Goal: Navigation & Orientation: Find specific page/section

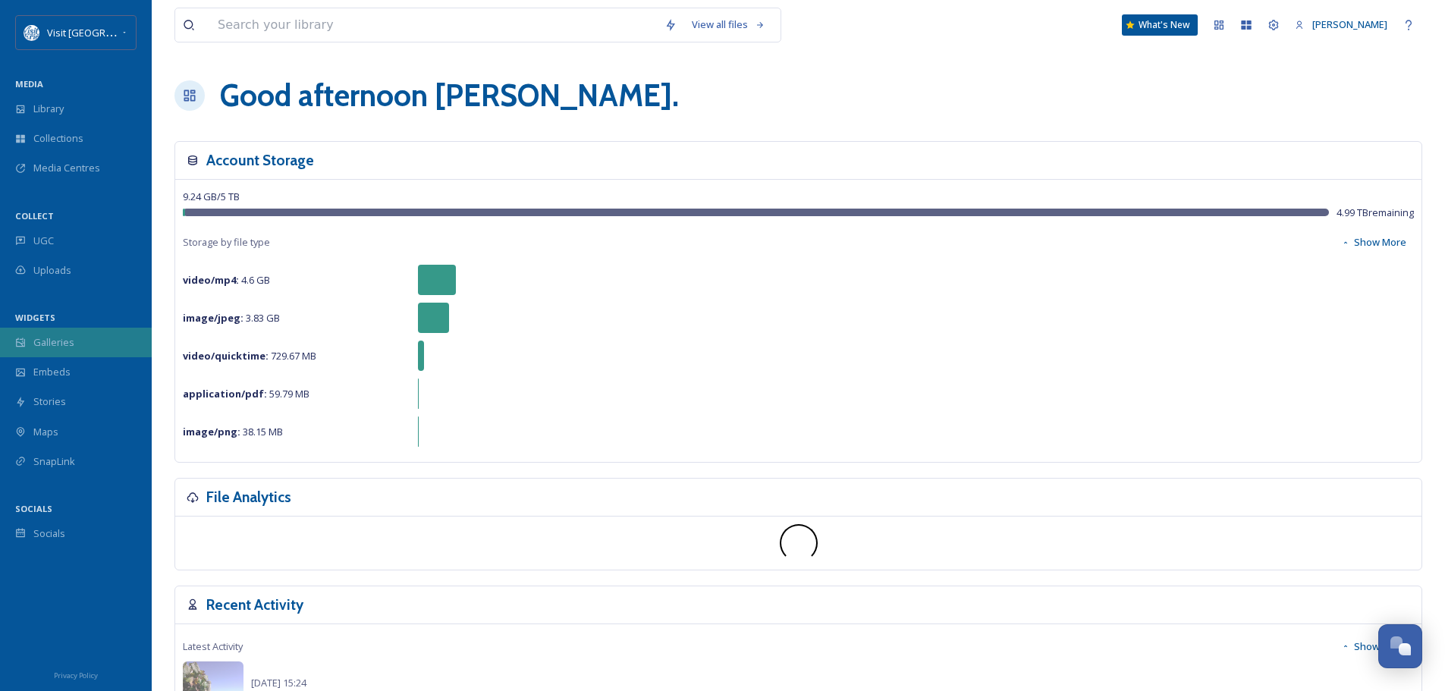
click at [87, 342] on div "Galleries" at bounding box center [76, 343] width 152 height 30
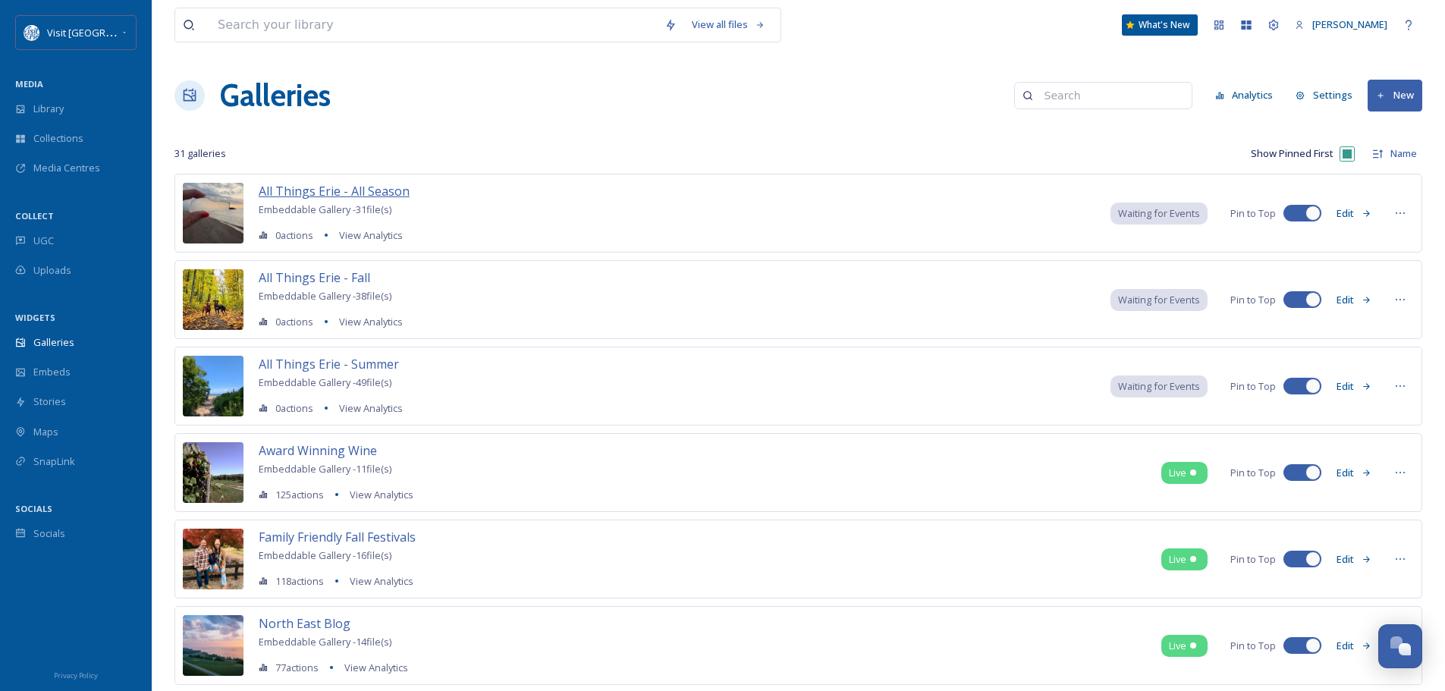
click at [337, 189] on span "All Things Erie - All Season" at bounding box center [334, 191] width 151 height 17
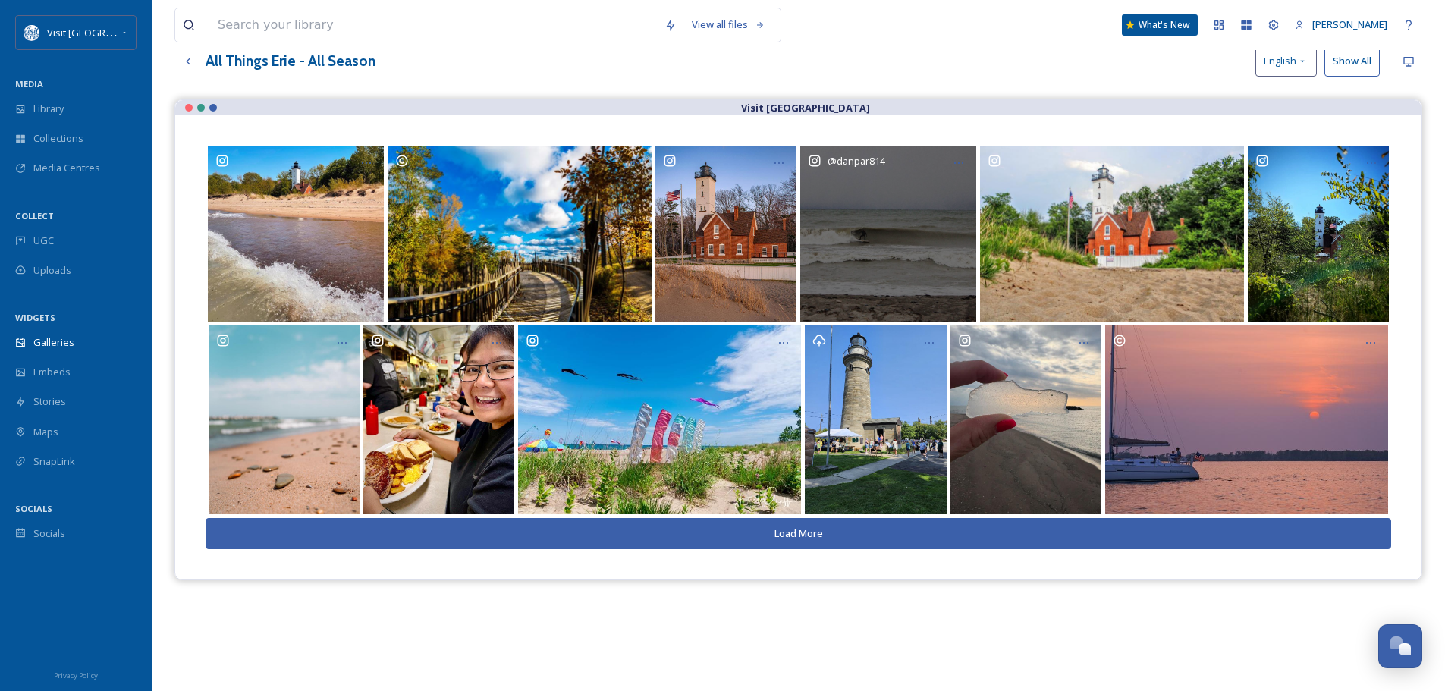
scroll to position [218, 0]
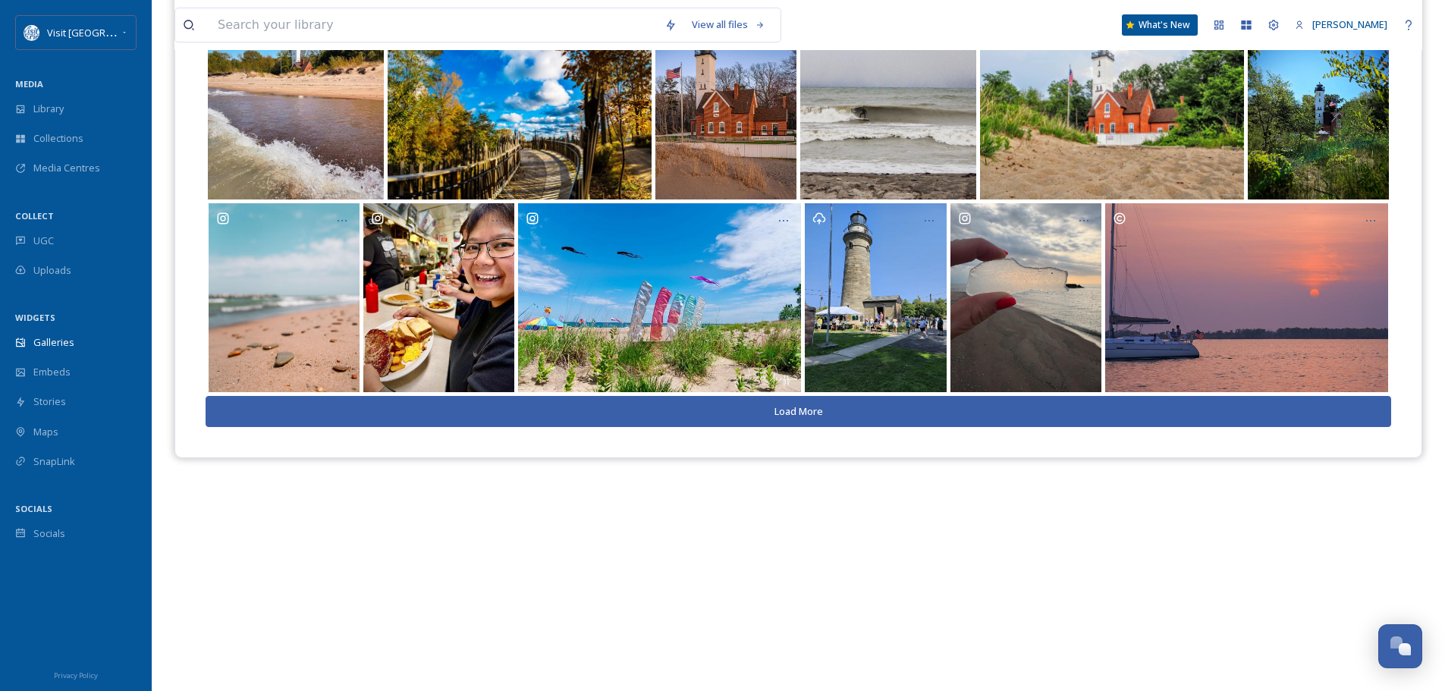
drag, startPoint x: 895, startPoint y: 414, endPoint x: 929, endPoint y: 346, distance: 76.3
click at [895, 414] on button "Load More" at bounding box center [798, 411] width 1185 height 31
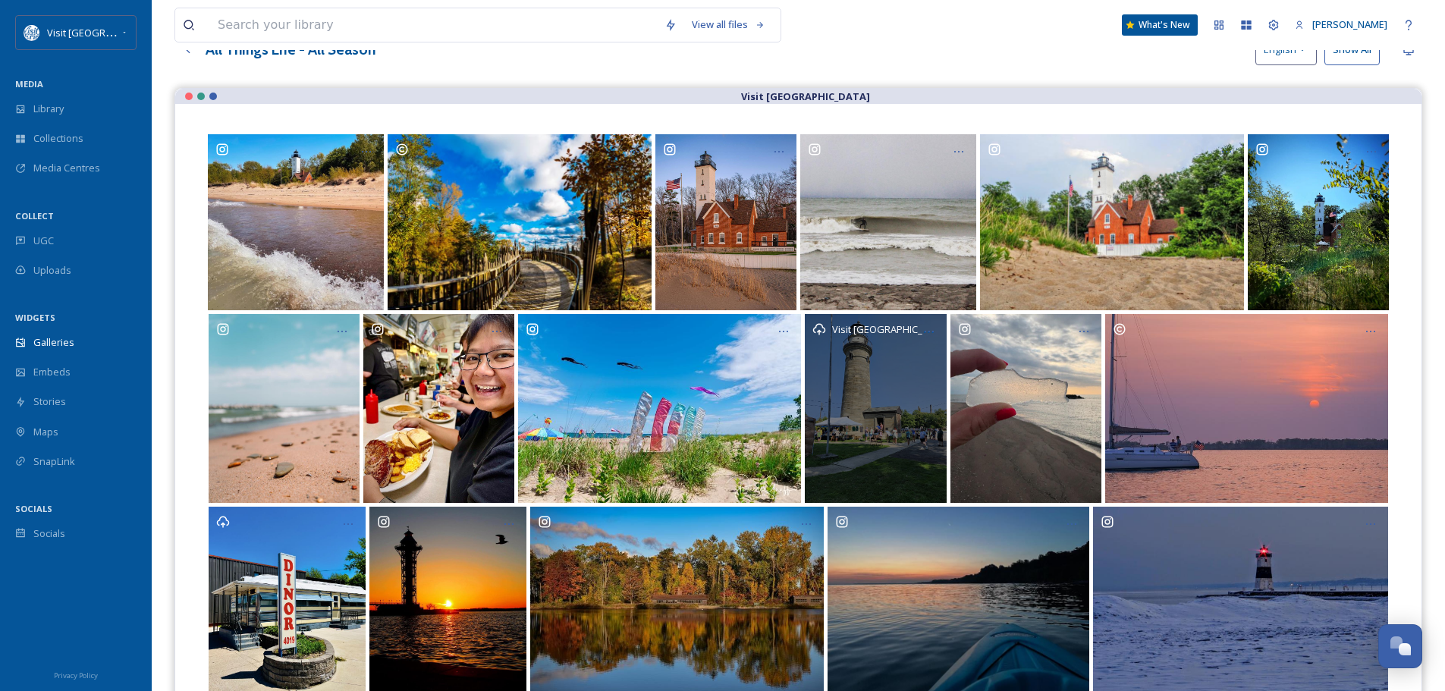
scroll to position [0, 0]
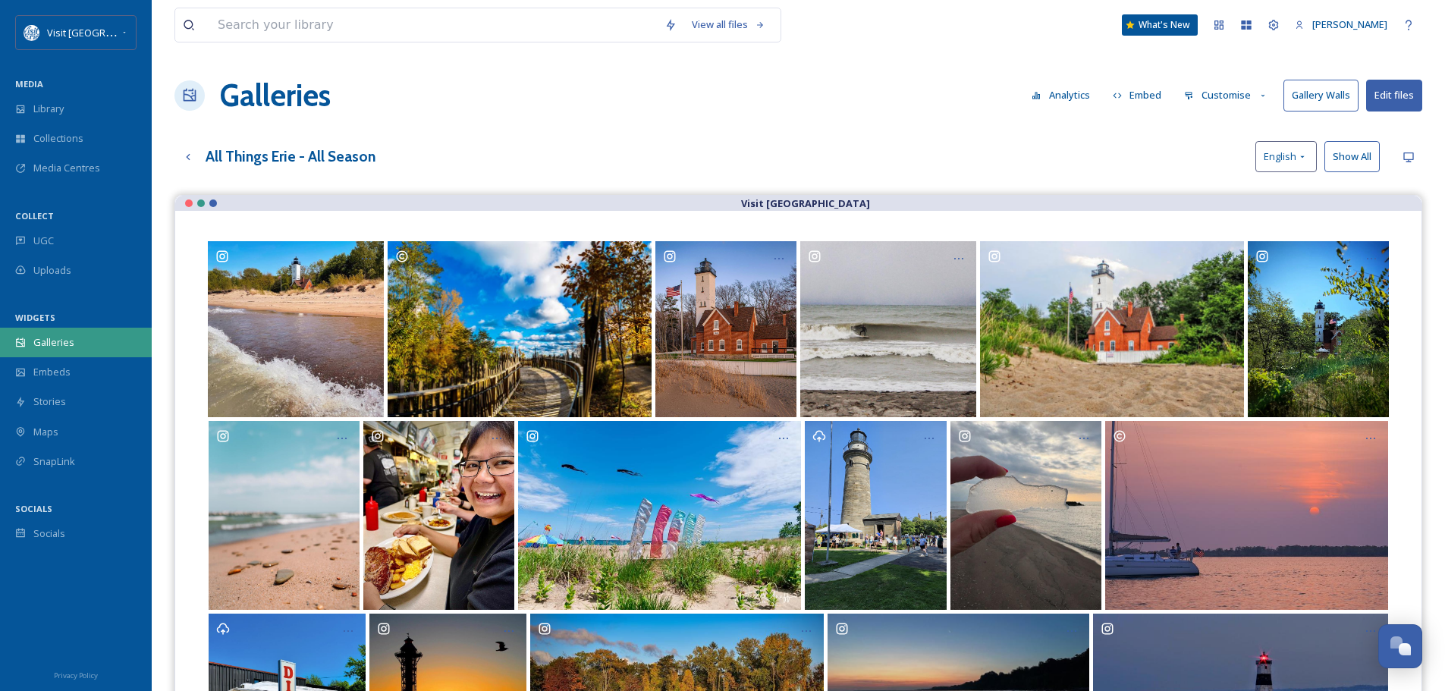
click at [71, 337] on span "Galleries" at bounding box center [53, 342] width 41 height 14
